Goal: Find specific page/section: Find specific page/section

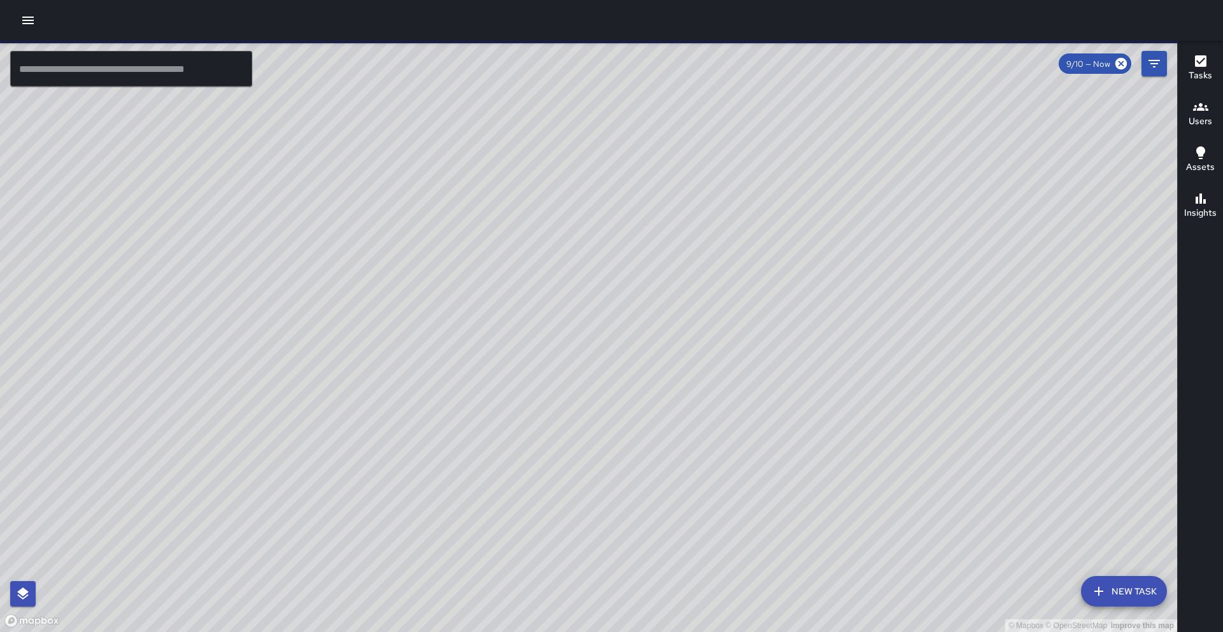
click at [121, 67] on input "text" at bounding box center [131, 69] width 242 height 36
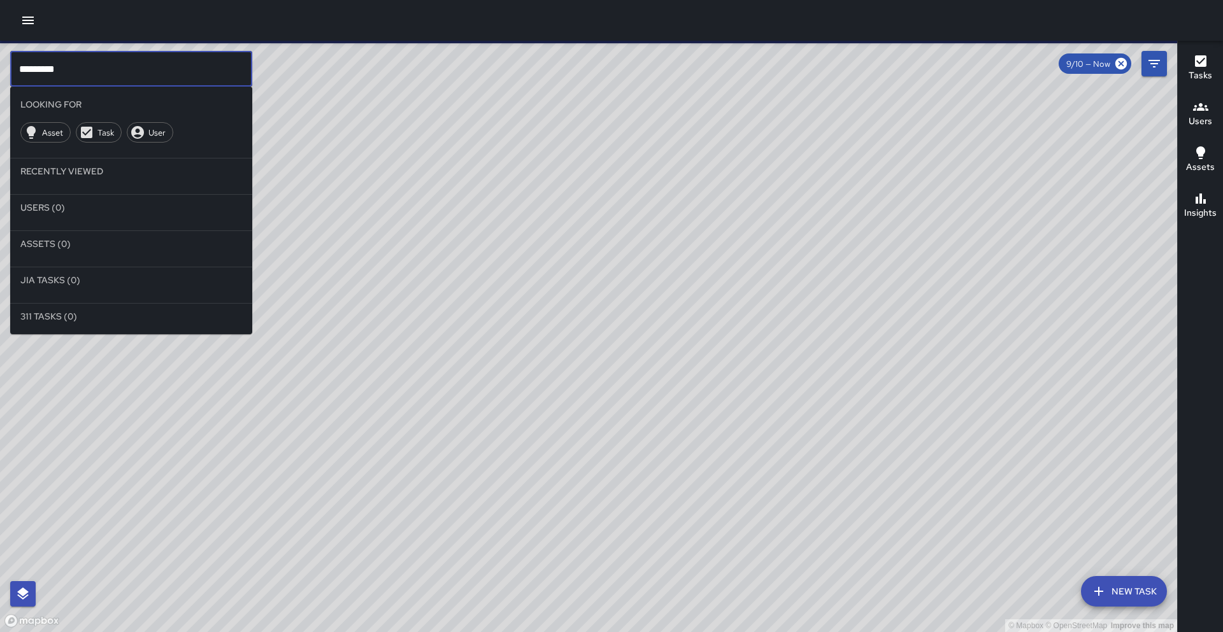
drag, startPoint x: 129, startPoint y: 50, endPoint x: 124, endPoint y: 64, distance: 15.3
click at [129, 50] on div "© Mapbox © OpenStreetMap Improve this map" at bounding box center [588, 337] width 1177 height 592
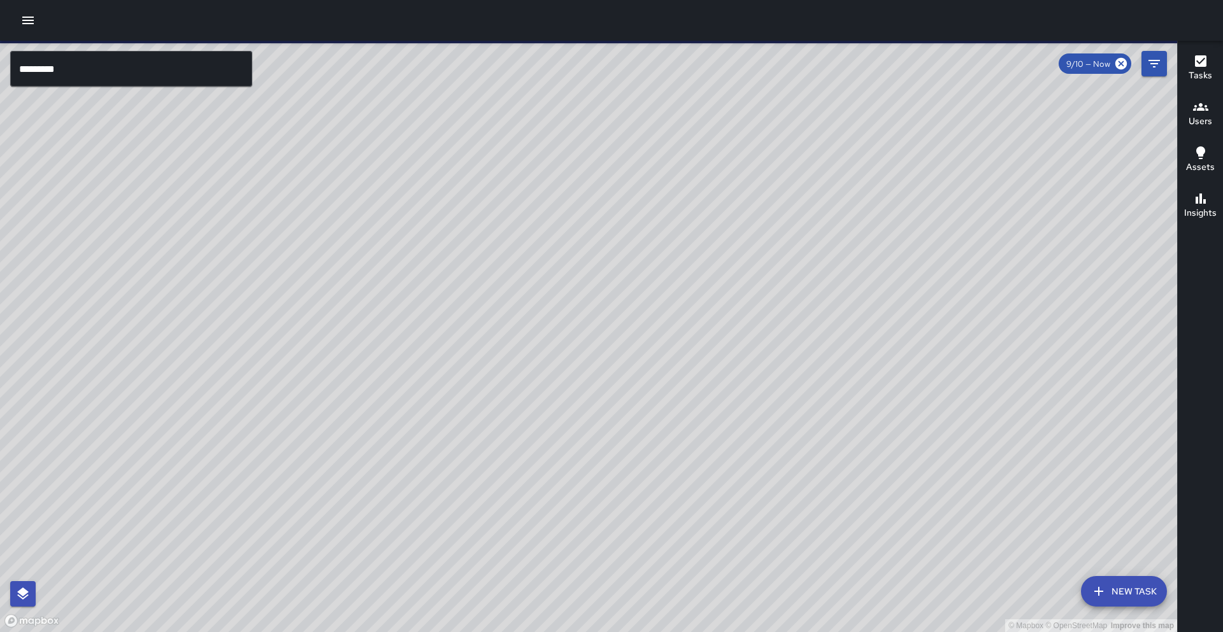
click at [121, 75] on input "********" at bounding box center [131, 69] width 242 height 36
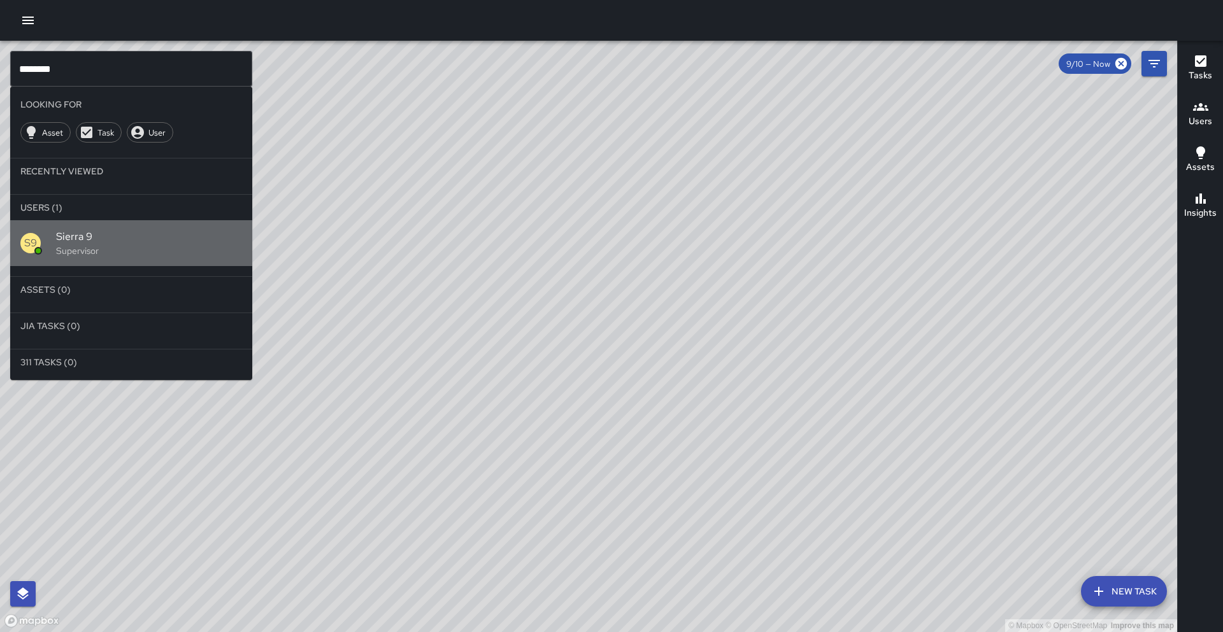
drag, startPoint x: 110, startPoint y: 224, endPoint x: 107, endPoint y: 235, distance: 11.3
click at [110, 224] on div "S9 Sierra 9 Supervisor" at bounding box center [131, 243] width 242 height 46
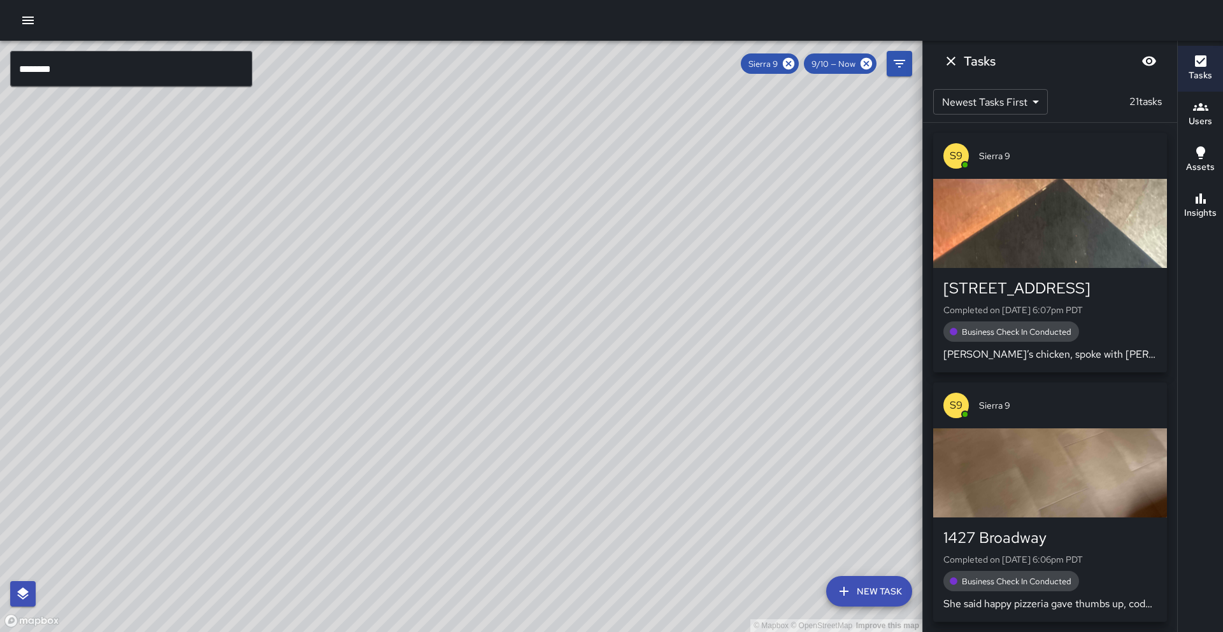
drag, startPoint x: 465, startPoint y: 390, endPoint x: 473, endPoint y: 300, distance: 90.2
click at [473, 300] on div "© Mapbox © OpenStreetMap Improve this map" at bounding box center [461, 337] width 922 height 592
drag, startPoint x: 474, startPoint y: 299, endPoint x: 478, endPoint y: 210, distance: 89.3
click at [478, 210] on div "© Mapbox © OpenStreetMap Improve this map" at bounding box center [461, 337] width 922 height 592
click at [1207, 204] on icon "button" at bounding box center [1200, 198] width 15 height 15
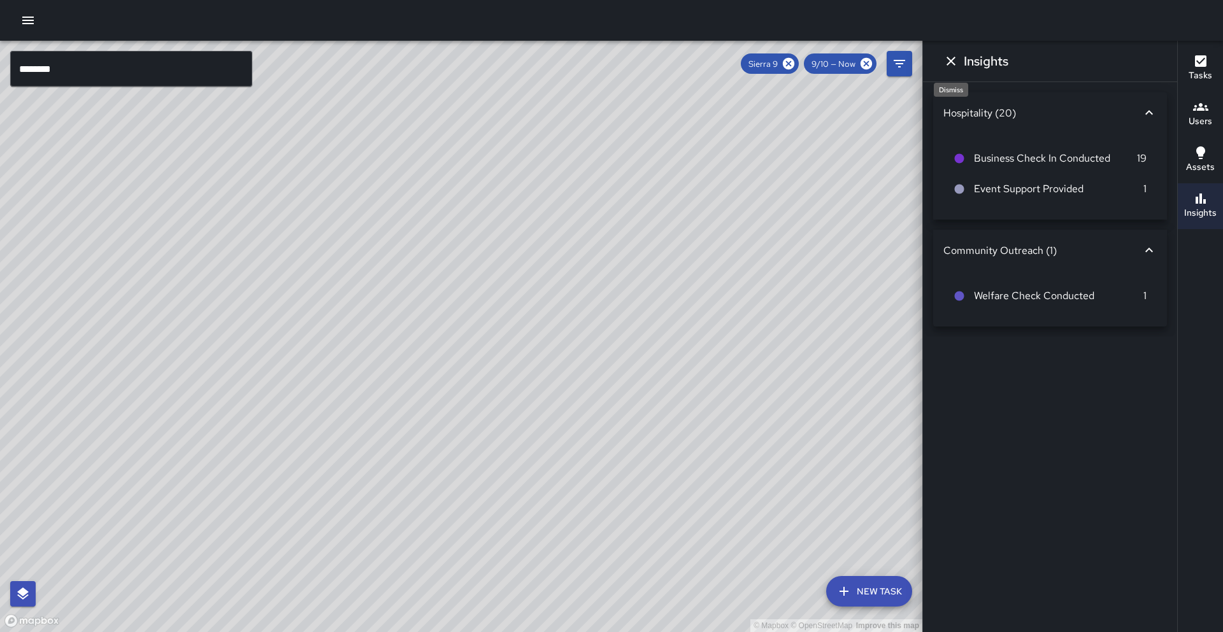
click at [951, 62] on icon "Dismiss" at bounding box center [950, 61] width 9 height 9
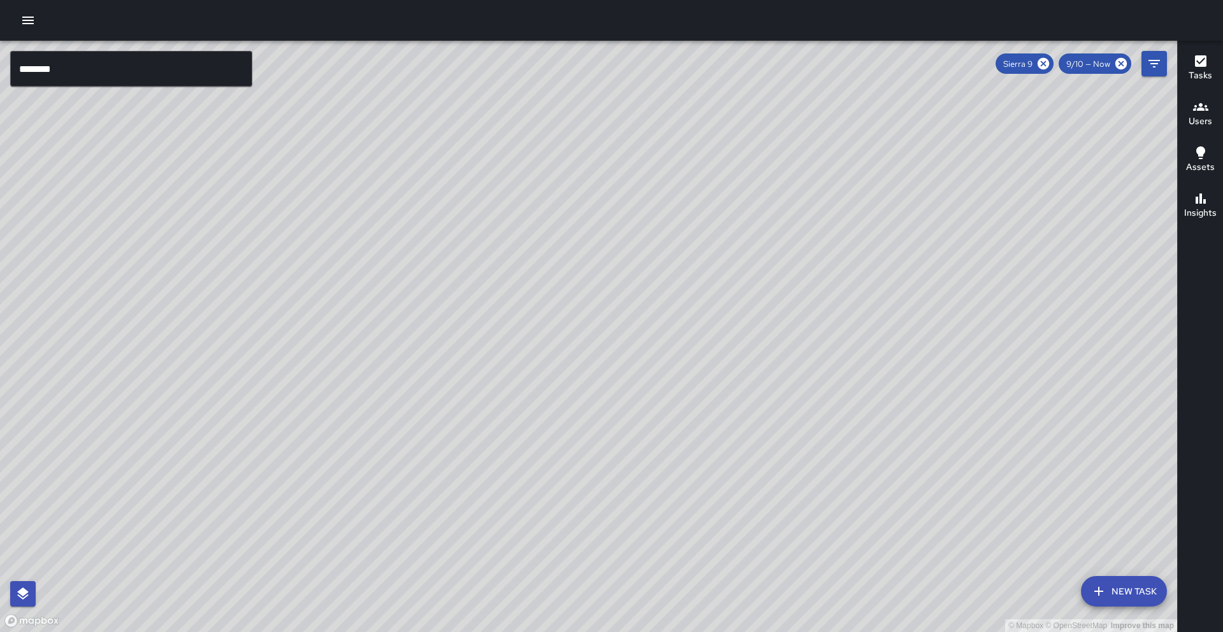
click at [190, 74] on input "********" at bounding box center [131, 69] width 242 height 36
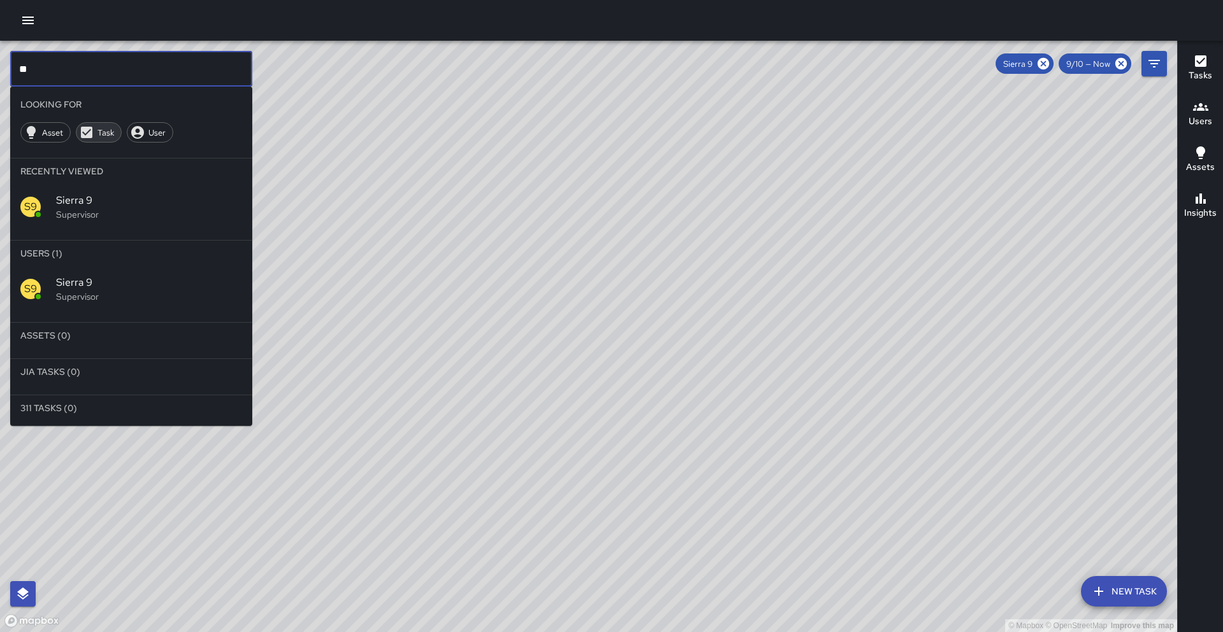
type input "*"
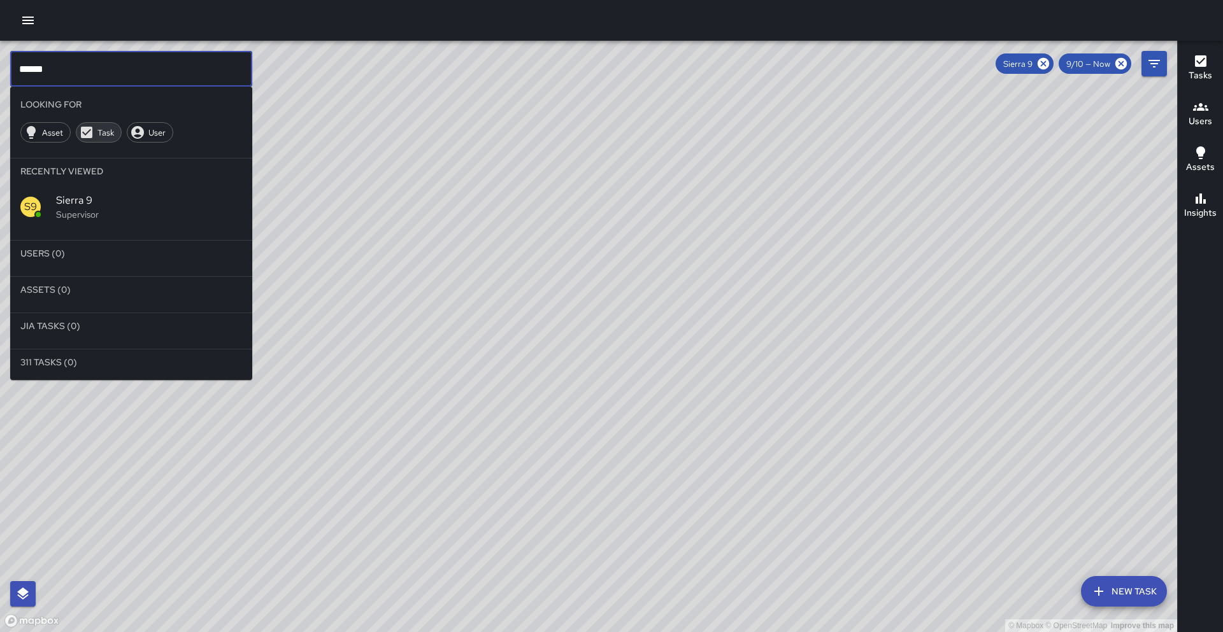
type input "******"
click at [85, 132] on icon at bounding box center [86, 132] width 11 height 11
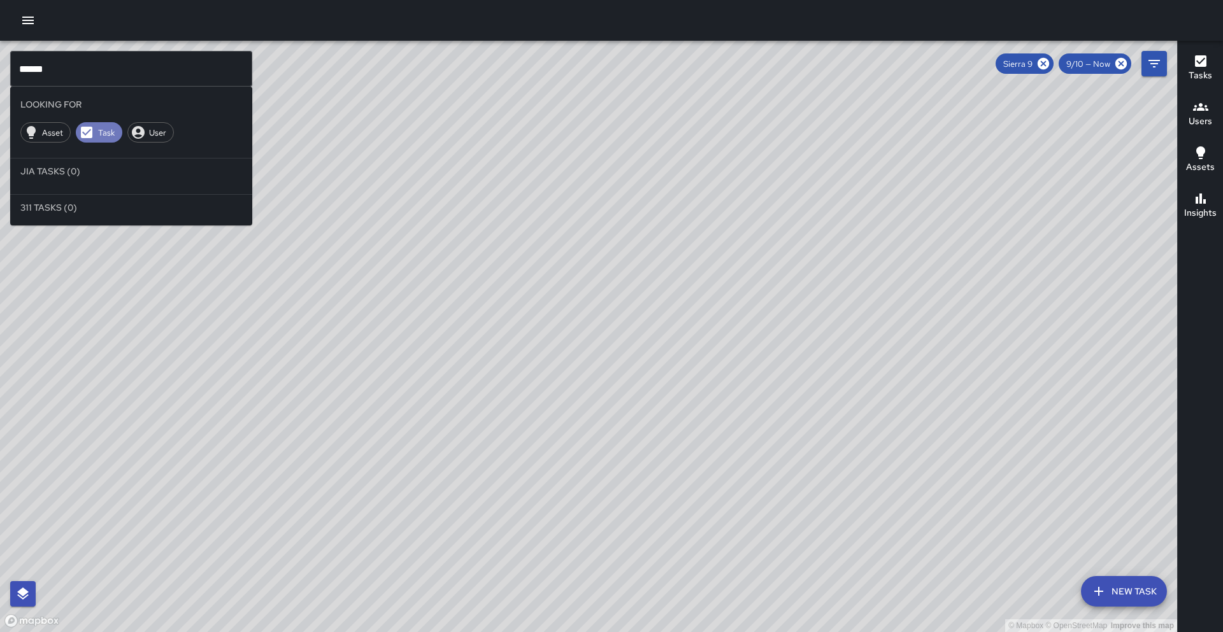
click at [104, 132] on span "Task" at bounding box center [106, 132] width 32 height 11
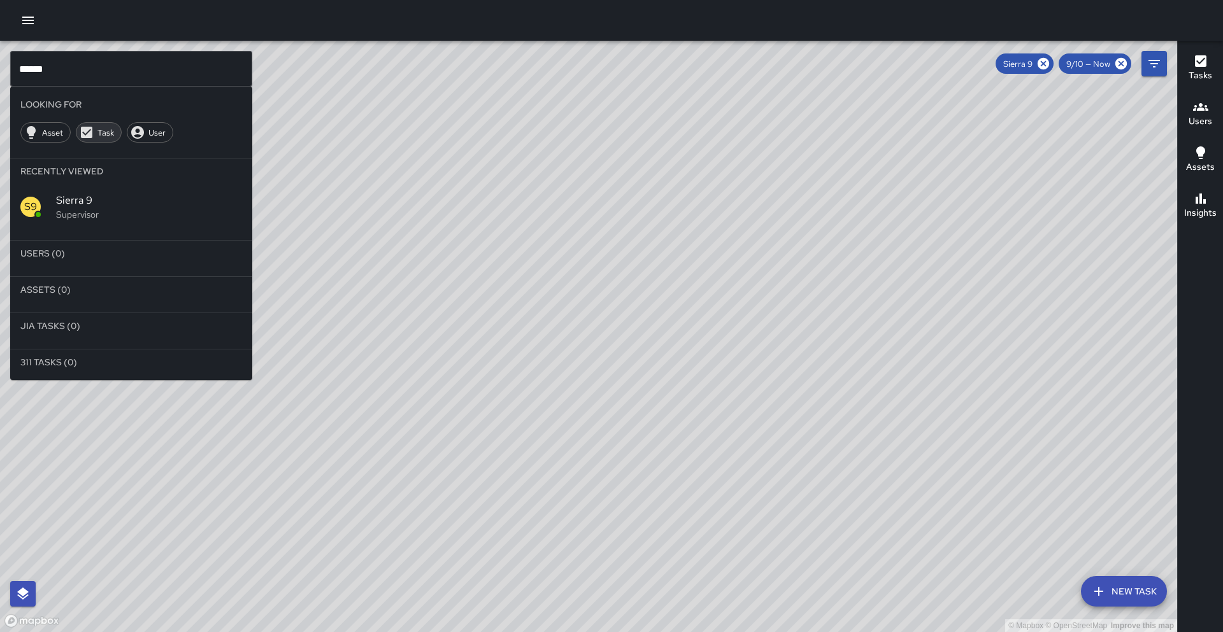
click at [107, 131] on span "Task" at bounding box center [105, 132] width 31 height 11
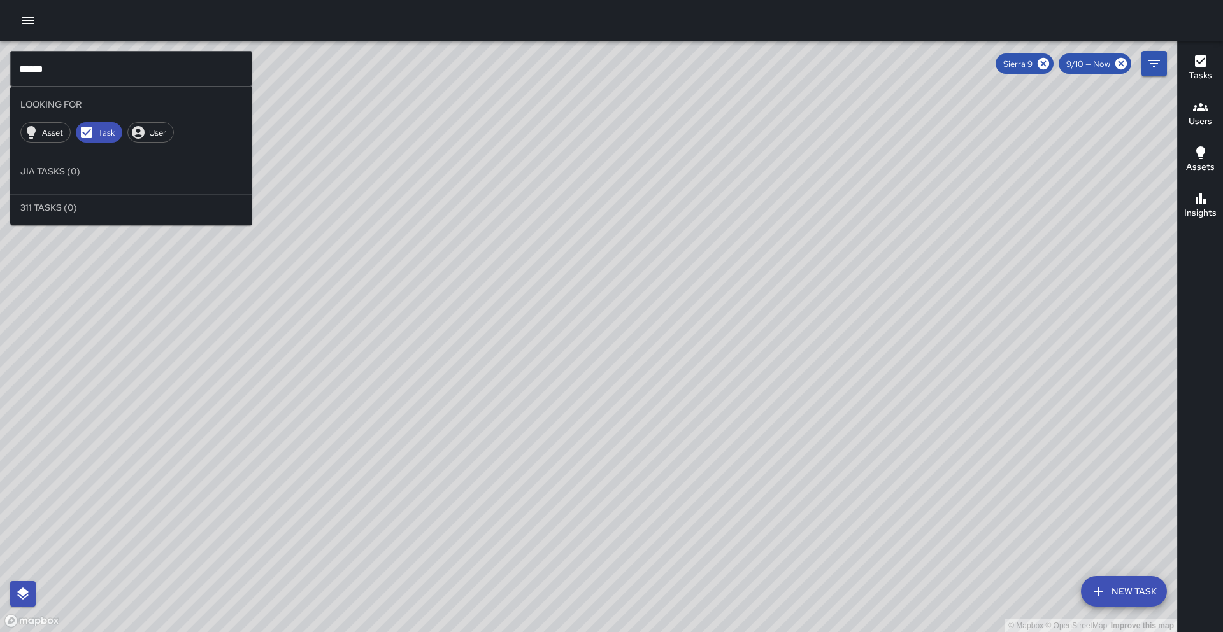
click at [97, 87] on ul "Looking For Asset Task User Jia Tasks (0) 311 Tasks (0)" at bounding box center [131, 156] width 242 height 139
click at [122, 71] on input "******" at bounding box center [131, 69] width 242 height 36
click at [107, 130] on span "Task" at bounding box center [106, 132] width 32 height 11
